Goal: Navigation & Orientation: Find specific page/section

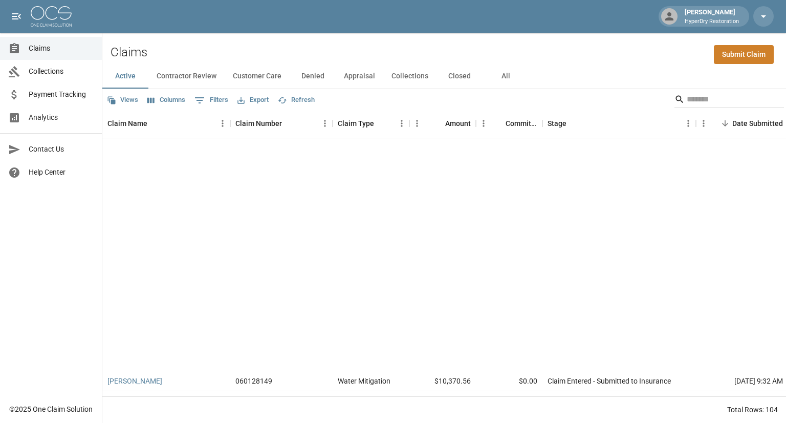
scroll to position [284, 0]
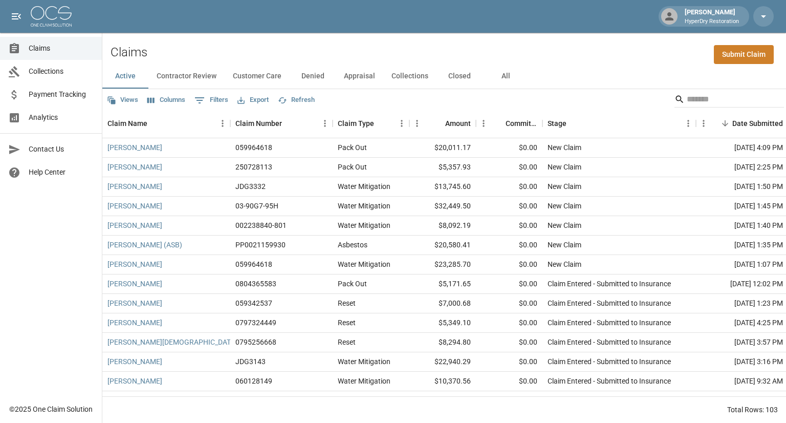
click at [60, 93] on span "Payment Tracking" at bounding box center [61, 94] width 65 height 11
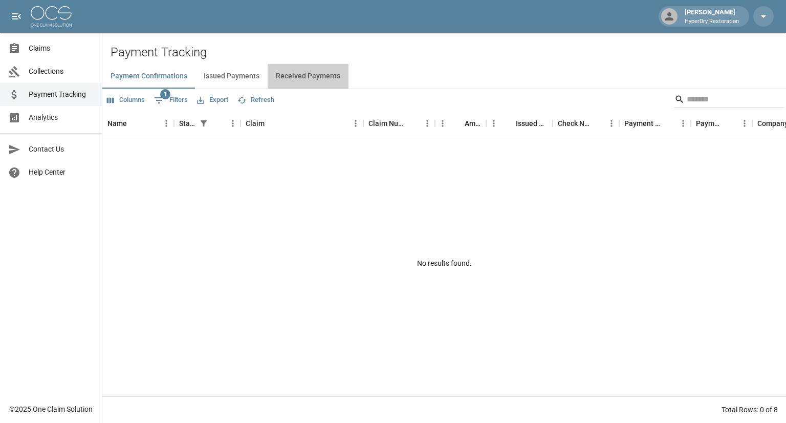
click at [329, 73] on button "Received Payments" at bounding box center [308, 76] width 81 height 25
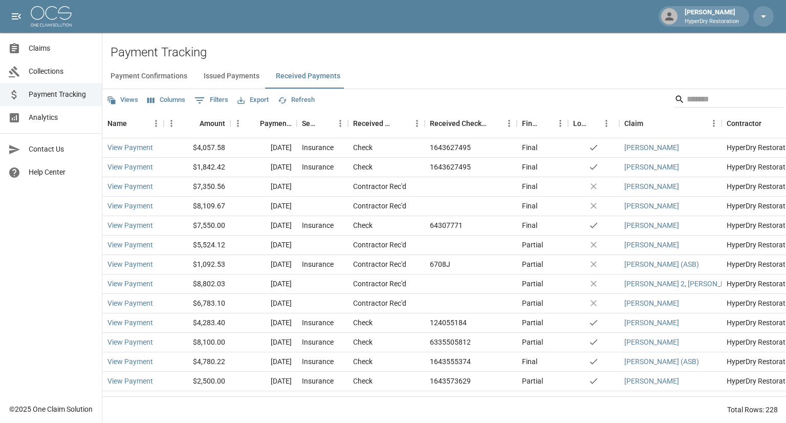
click at [55, 70] on span "Collections" at bounding box center [61, 71] width 65 height 11
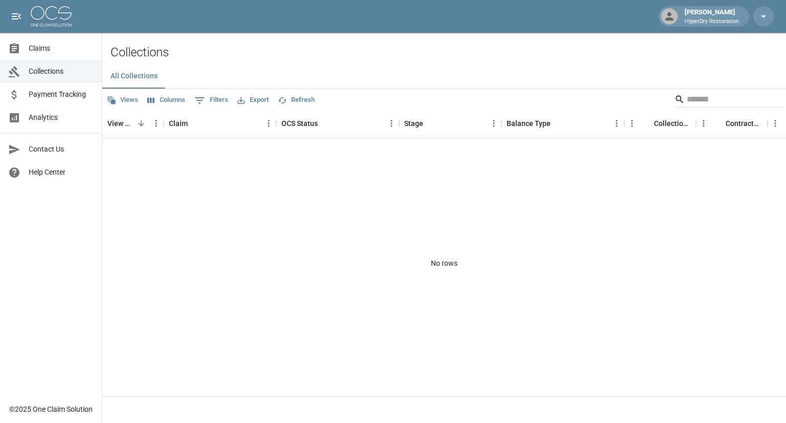
click at [61, 46] on span "Claims" at bounding box center [61, 48] width 65 height 11
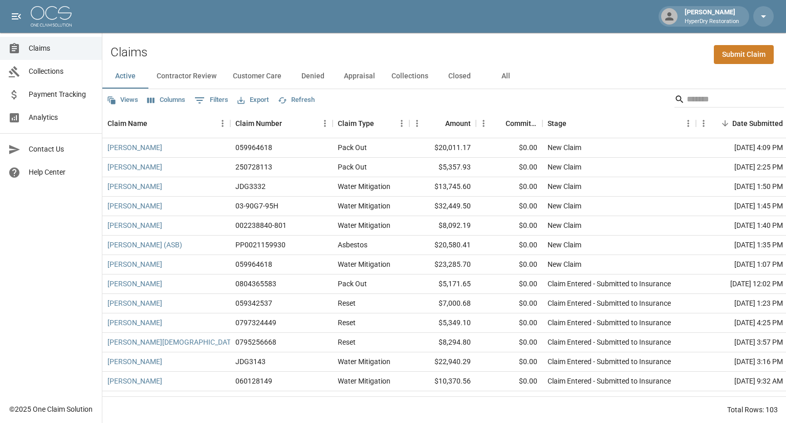
click at [56, 72] on span "Collections" at bounding box center [61, 71] width 65 height 11
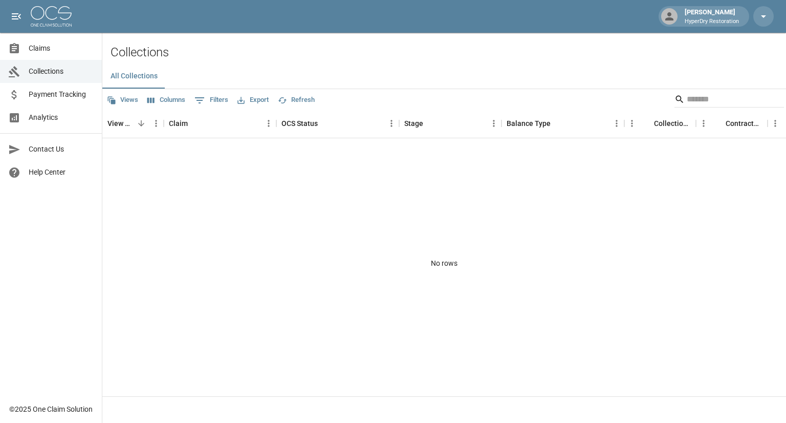
click at [55, 114] on span "Analytics" at bounding box center [61, 117] width 65 height 11
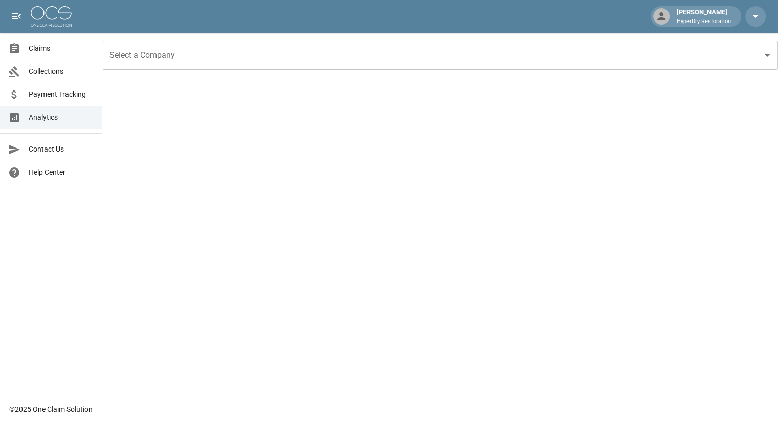
click at [55, 52] on span "Claims" at bounding box center [61, 48] width 65 height 11
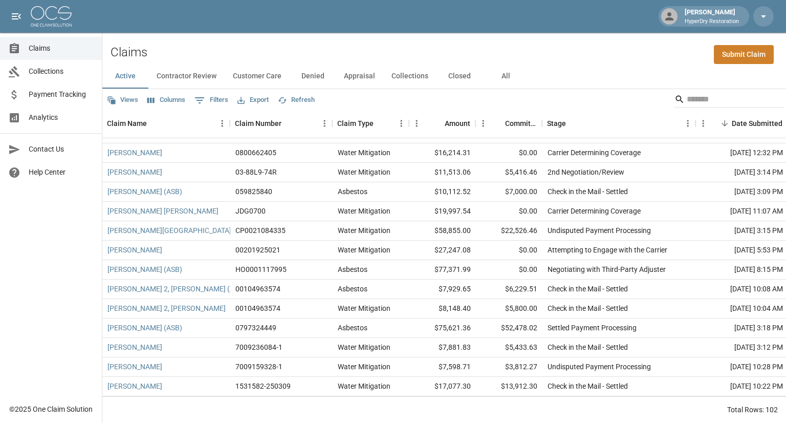
scroll to position [1491, 0]
click at [201, 73] on button "Contractor Review" at bounding box center [186, 76] width 76 height 25
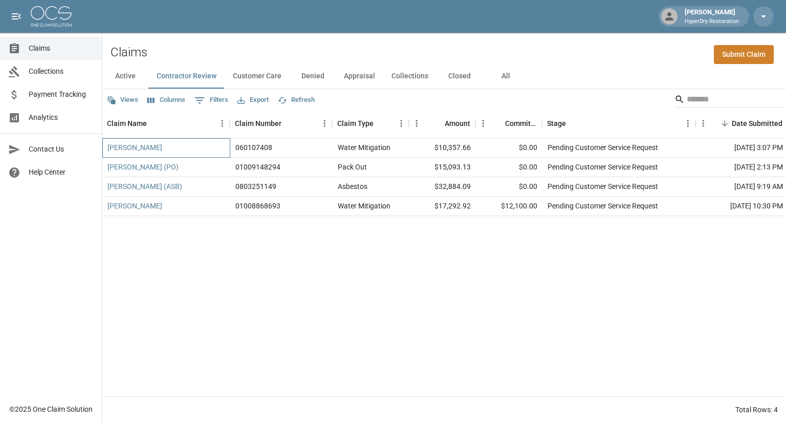
click at [124, 153] on div "[PERSON_NAME]" at bounding box center [166, 147] width 128 height 19
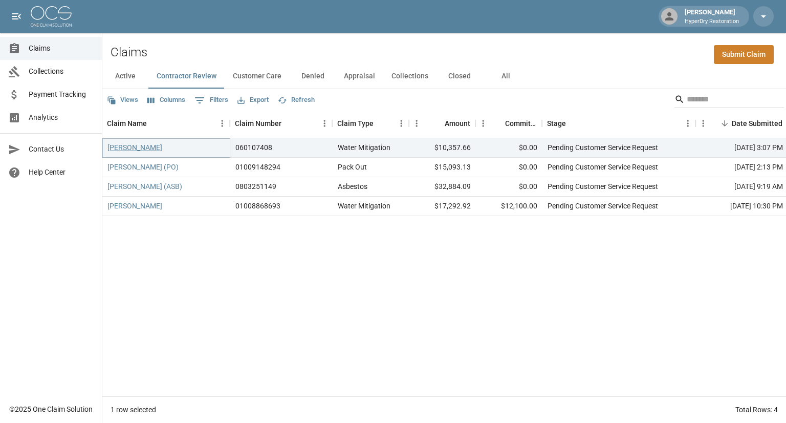
click at [134, 146] on link "[PERSON_NAME]" at bounding box center [134, 147] width 55 height 10
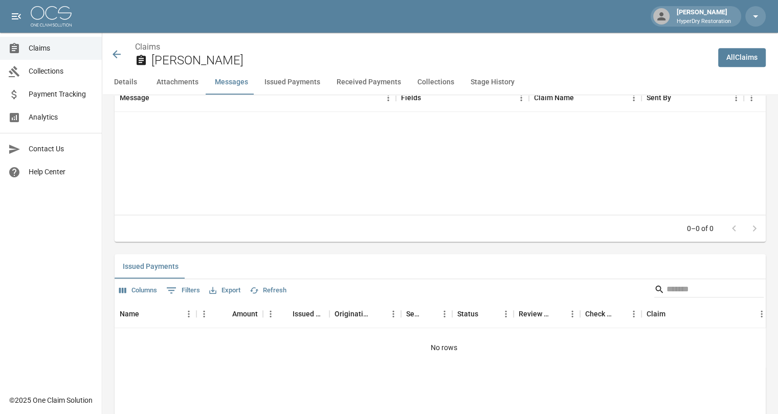
scroll to position [1006, 0]
click at [121, 54] on icon at bounding box center [117, 54] width 12 height 12
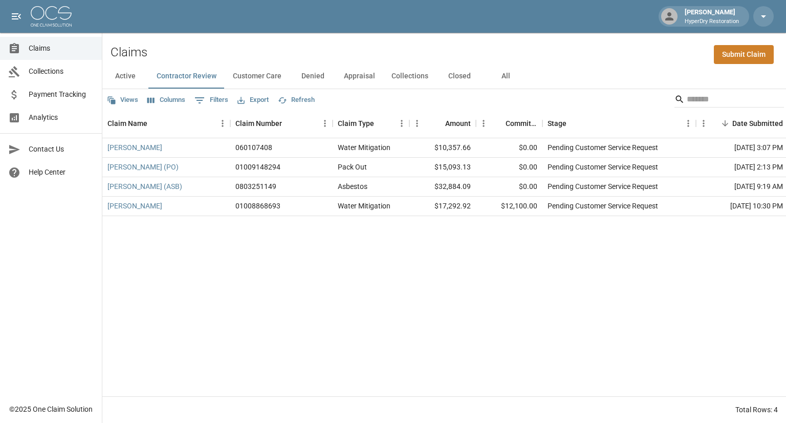
click at [268, 73] on button "Customer Care" at bounding box center [257, 76] width 65 height 25
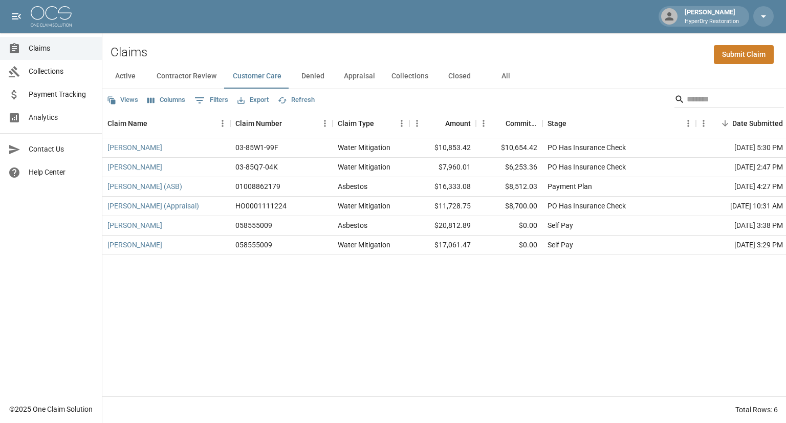
click at [125, 78] on button "Active" at bounding box center [125, 76] width 46 height 25
